Goal: Transaction & Acquisition: Purchase product/service

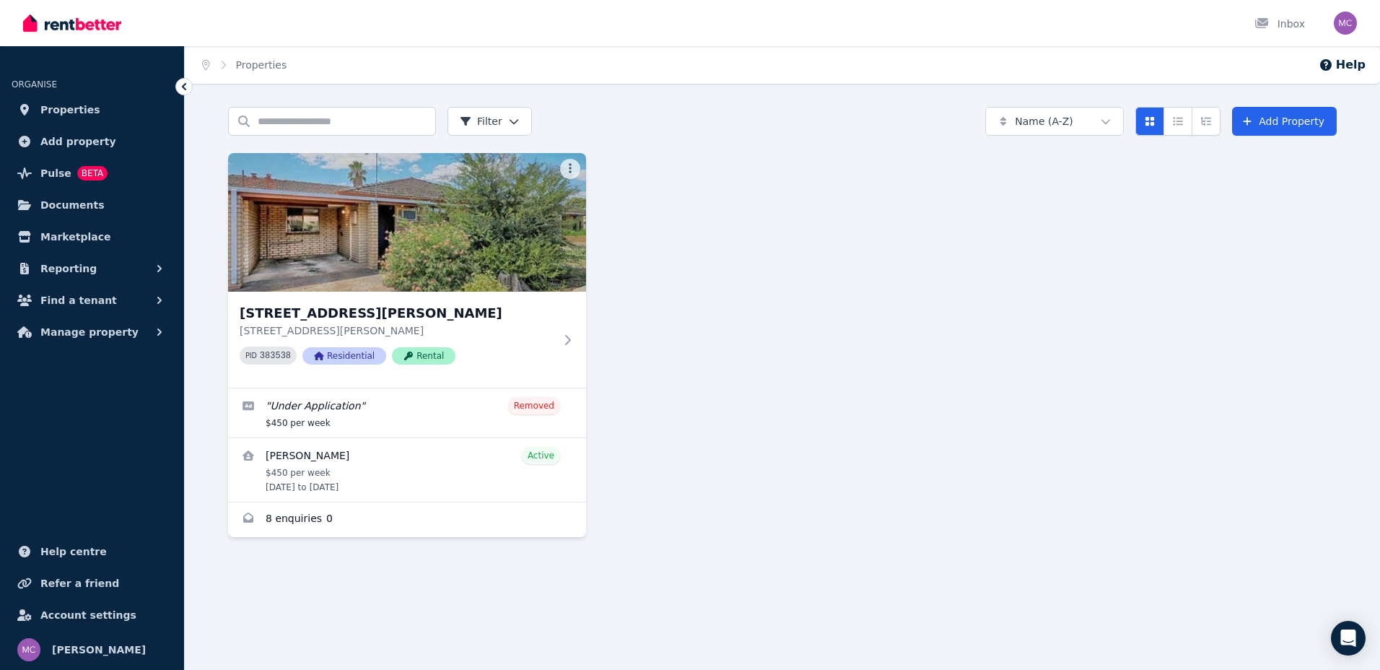
click at [61, 240] on span "Marketplace" at bounding box center [75, 236] width 70 height 17
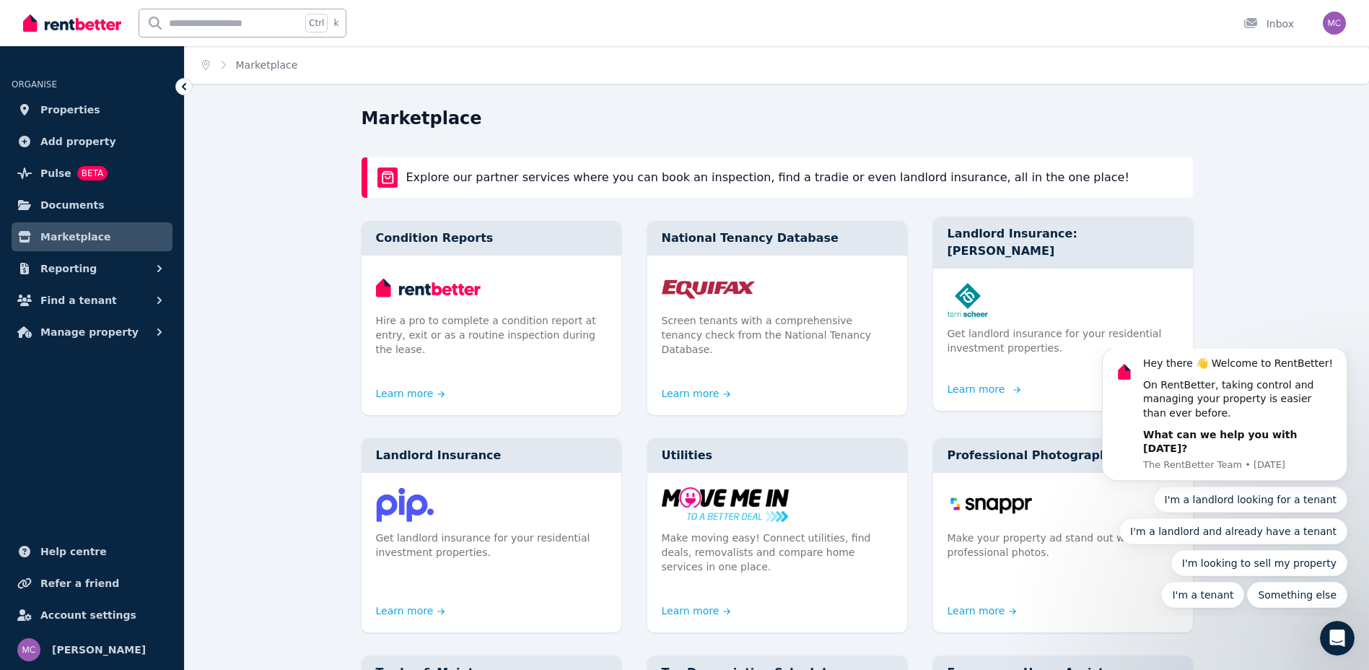
click at [998, 326] on p "Get landlord insurance for your residential investment properties." at bounding box center [1063, 340] width 231 height 29
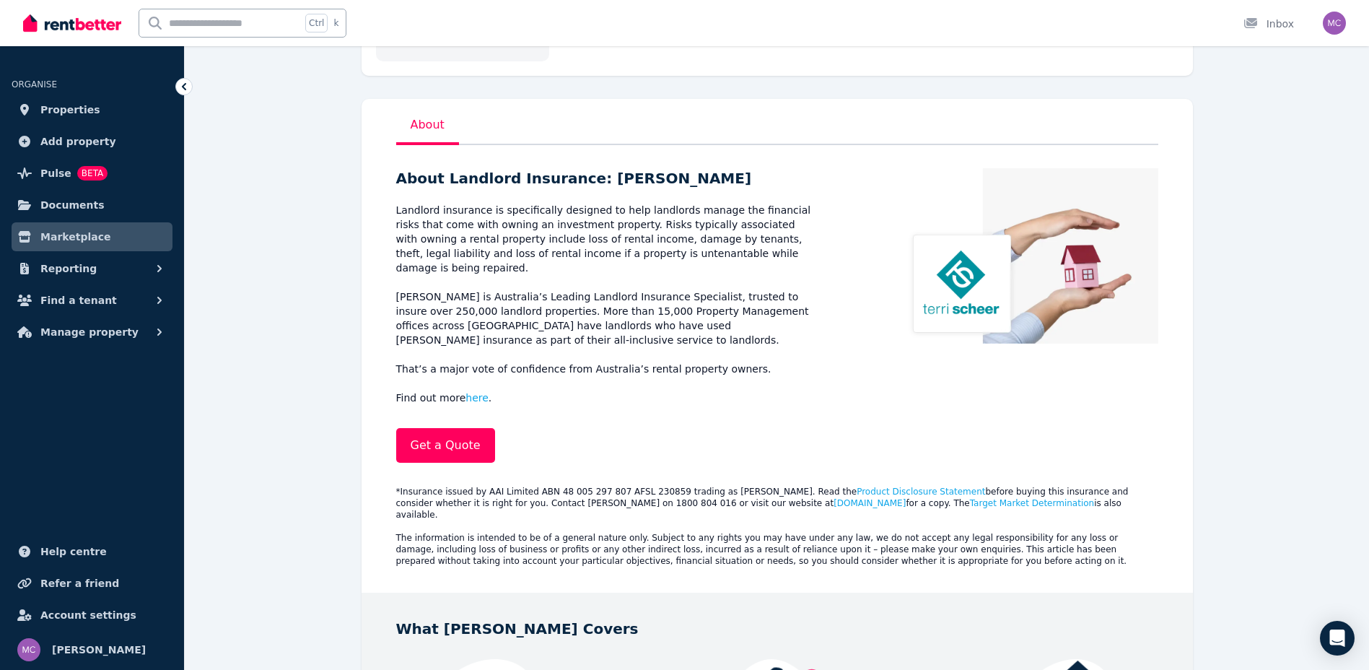
scroll to position [217, 0]
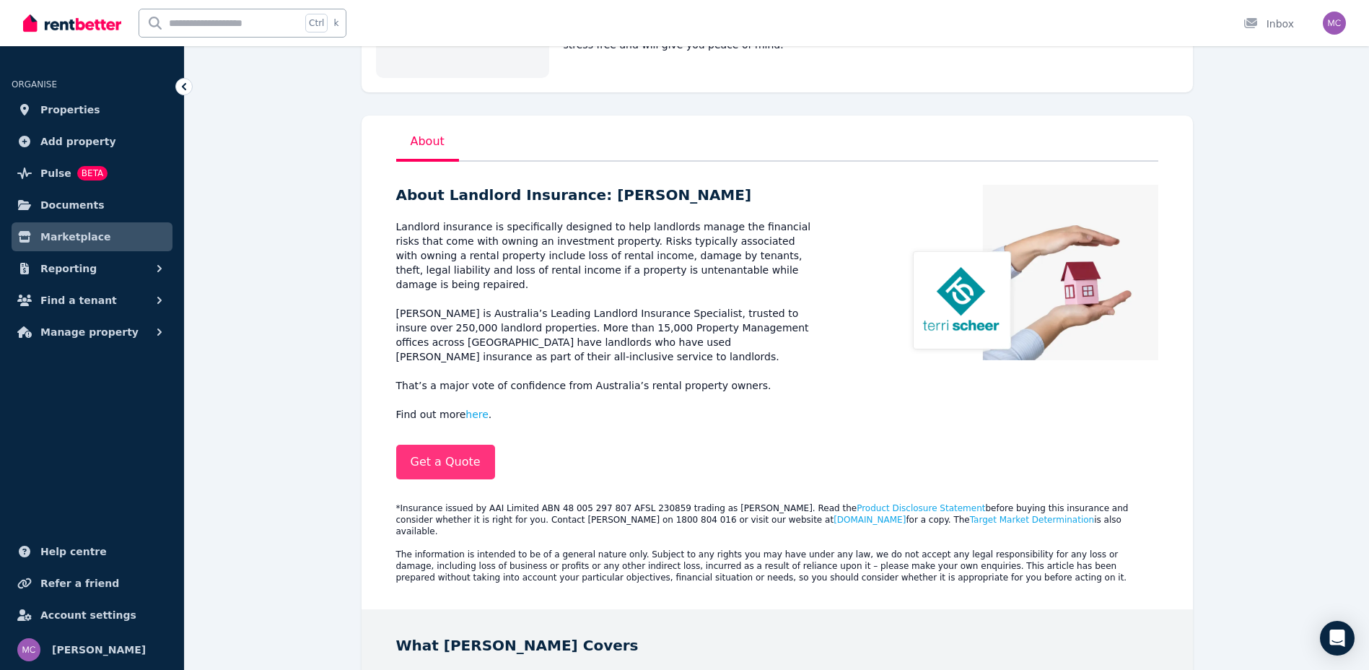
click at [468, 458] on link "Get a Quote" at bounding box center [445, 462] width 99 height 35
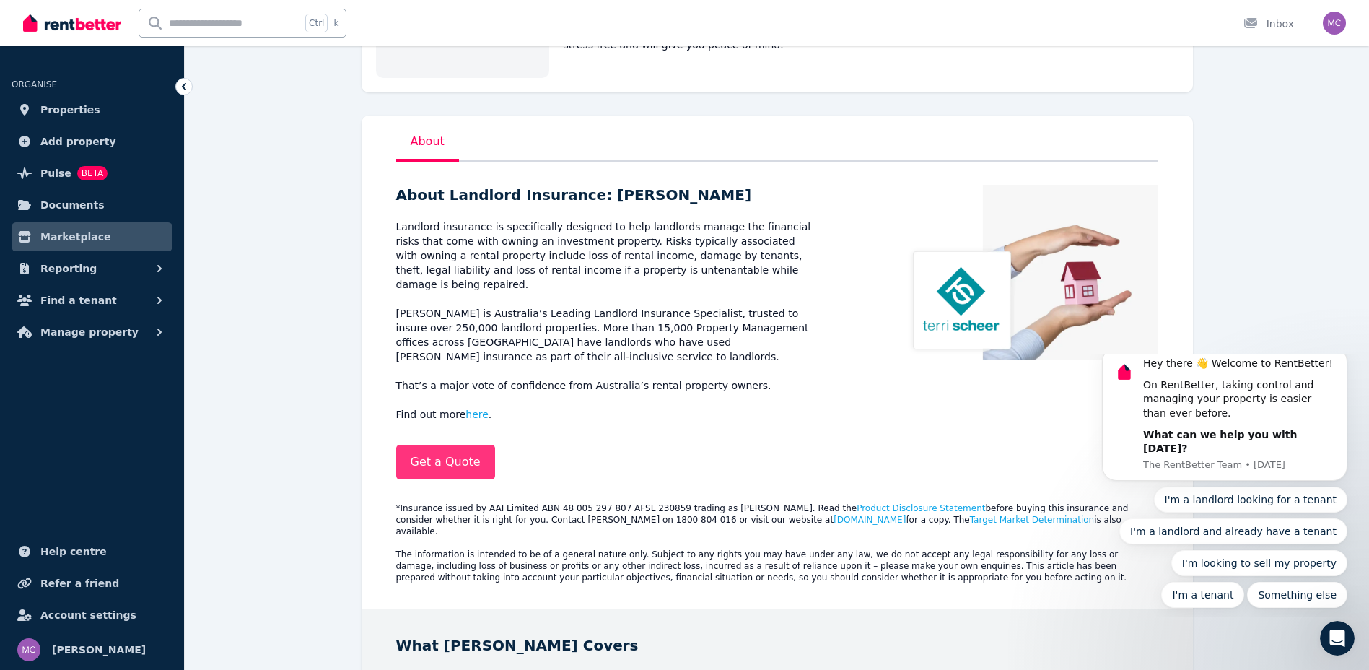
scroll to position [0, 0]
click at [55, 173] on span "Pulse" at bounding box center [55, 173] width 31 height 17
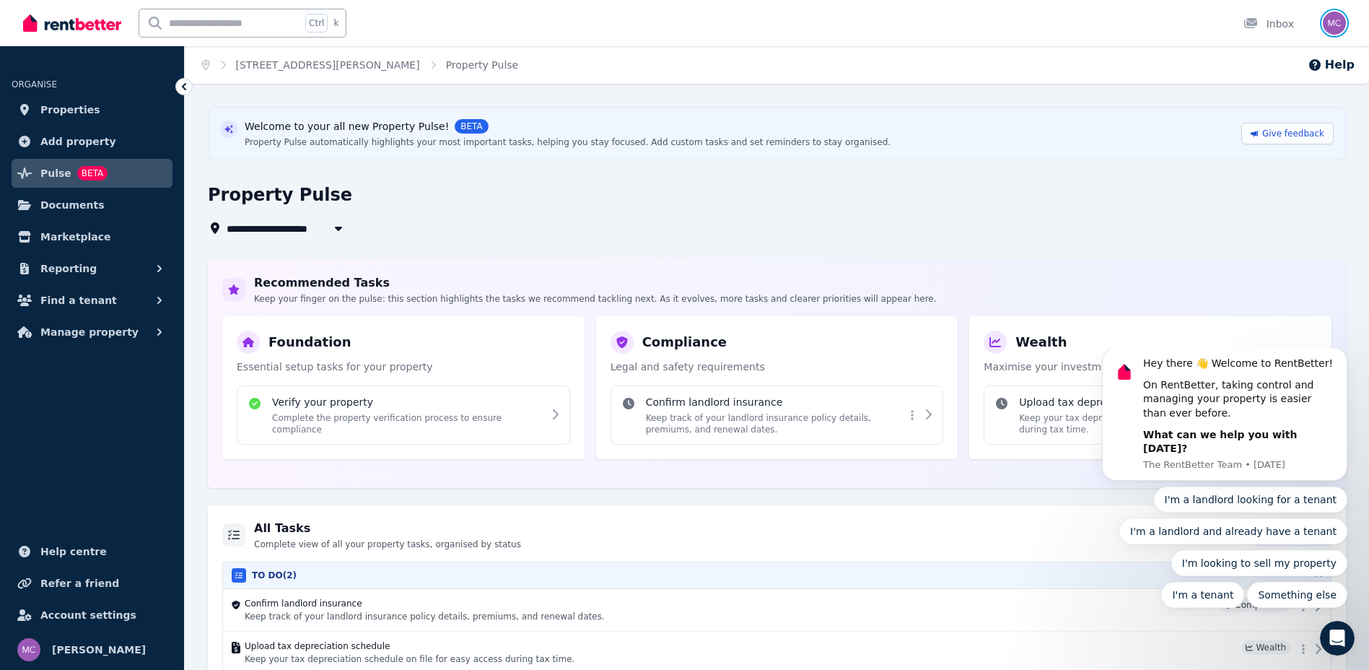
click at [1331, 21] on img "button" at bounding box center [1334, 23] width 23 height 23
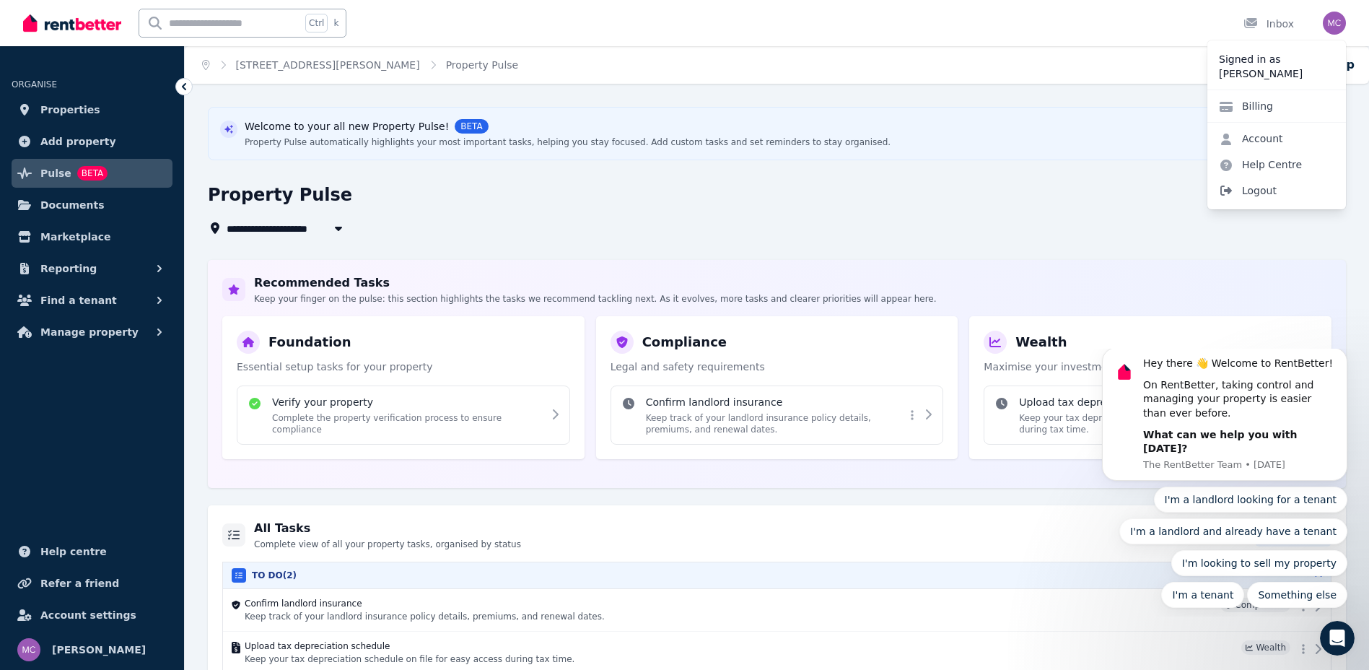
click at [1254, 196] on span "Logout" at bounding box center [1276, 191] width 139 height 26
